Goal: Task Accomplishment & Management: Use online tool/utility

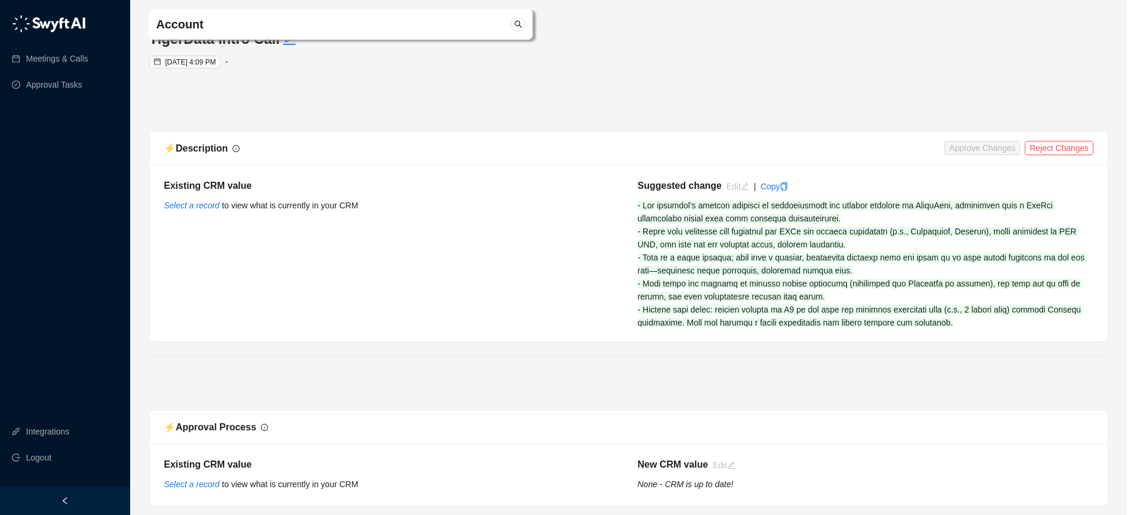
scroll to position [4988, 0]
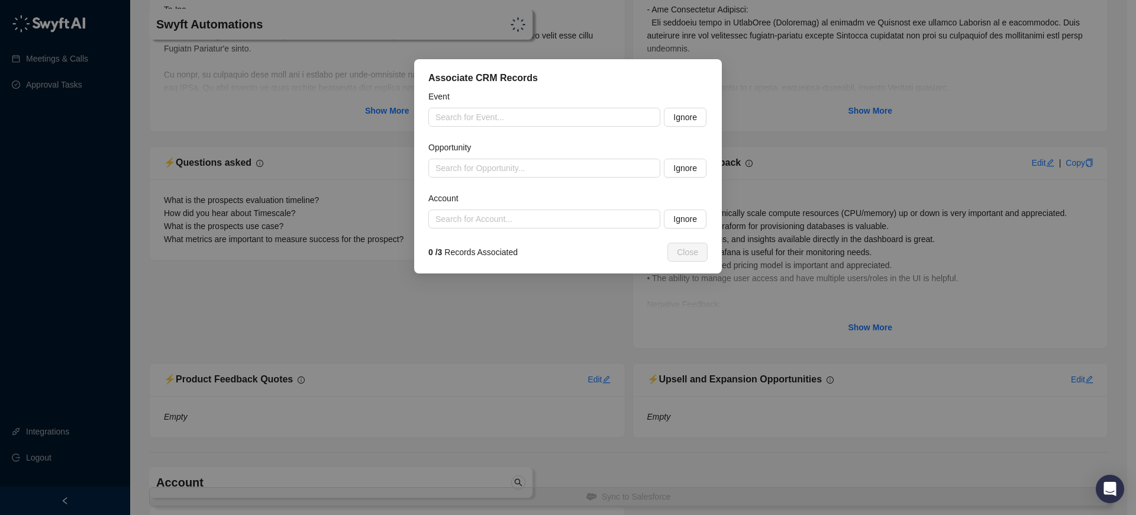
click at [690, 264] on div "Associate CRM Records Event Search for Event... Ignore Opportunity Search for O…" at bounding box center [568, 166] width 308 height 214
click at [434, 170] on div "Search for Opportunity..." at bounding box center [544, 168] width 232 height 19
click at [382, 82] on div "Associate CRM Records Event Search for Event... Ignore Opportunity Search for O…" at bounding box center [568, 257] width 1136 height 515
click at [428, 25] on div "Associate CRM Records Event Search for Event... Ignore Opportunity Search for O…" at bounding box center [568, 257] width 1136 height 515
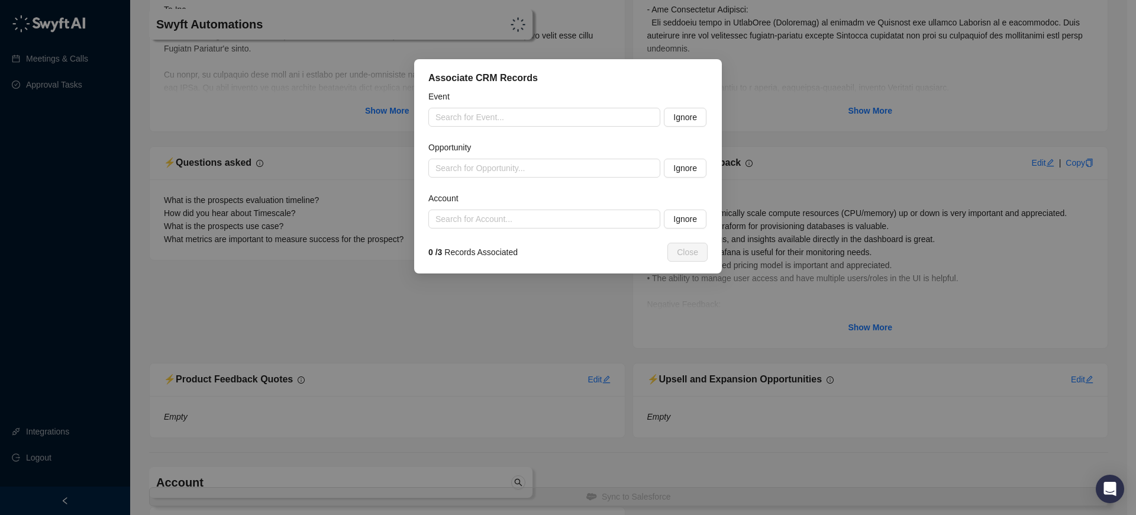
click at [472, 95] on div "Event" at bounding box center [567, 99] width 279 height 18
click at [317, 137] on div "Associate CRM Records Event Search for Event... Ignore Opportunity Search for O…" at bounding box center [568, 257] width 1136 height 515
